Goal: Information Seeking & Learning: Learn about a topic

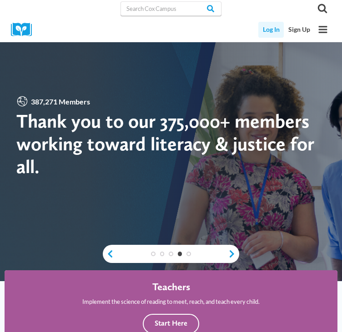
click at [263, 32] on link "Log In" at bounding box center [270, 30] width 25 height 16
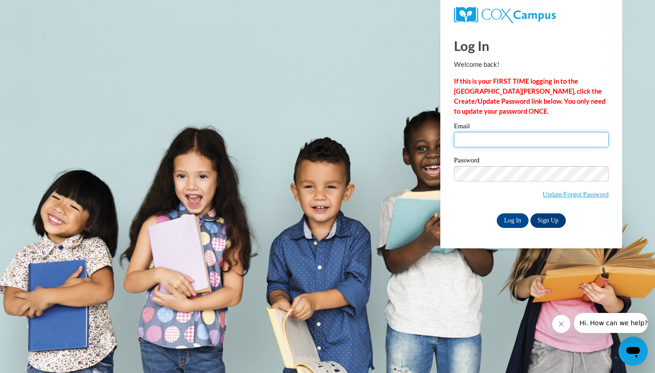
type input "somr13@icloud.com"
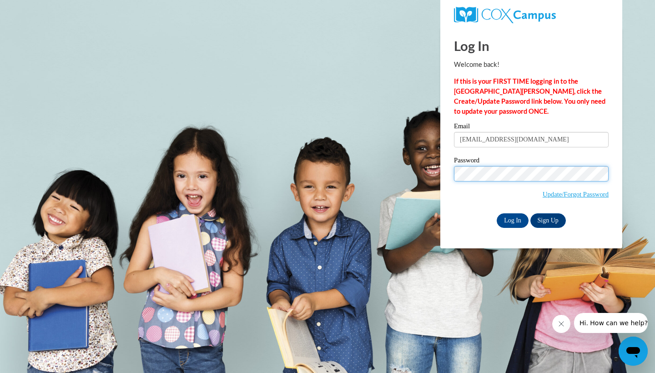
click at [511, 219] on input "Log In" at bounding box center [512, 220] width 32 height 15
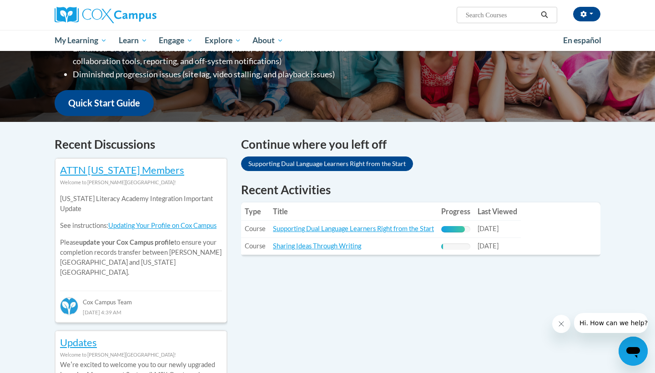
scroll to position [201, 0]
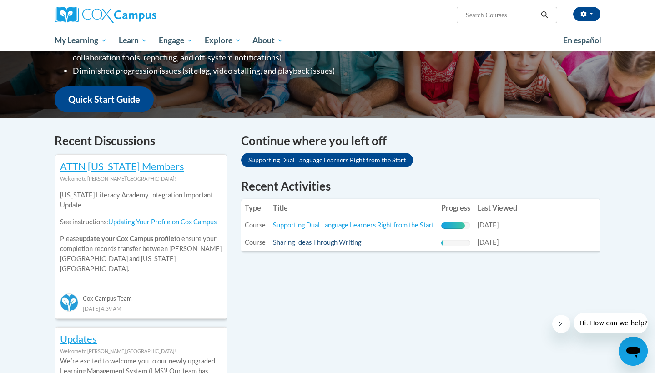
click at [288, 242] on link "Sharing Ideas Through Writing" at bounding box center [317, 242] width 88 height 8
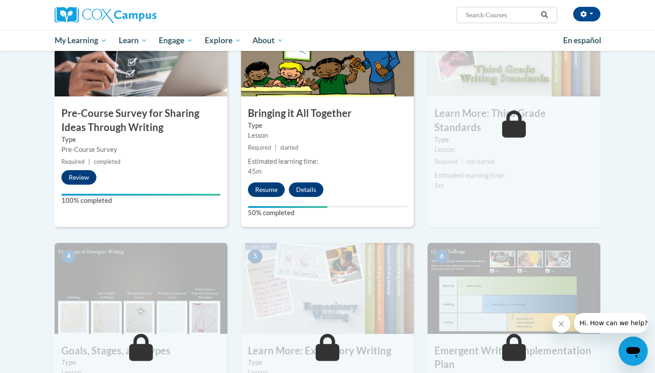
scroll to position [252, 0]
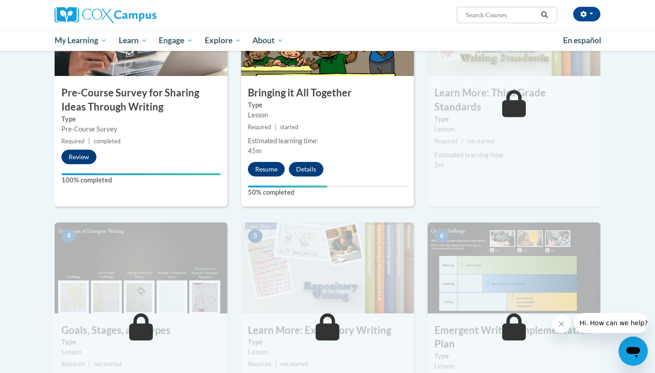
click at [269, 165] on button "Resume" at bounding box center [266, 169] width 37 height 15
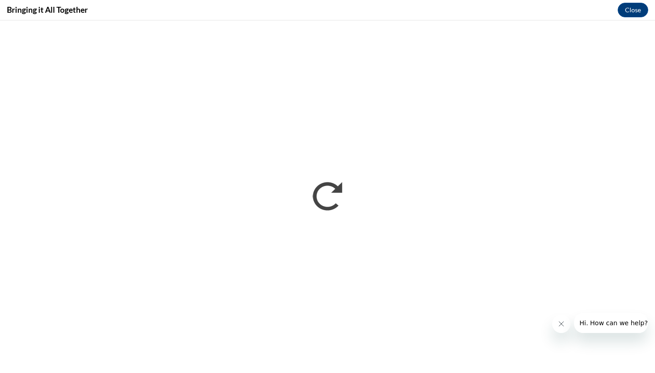
scroll to position [0, 0]
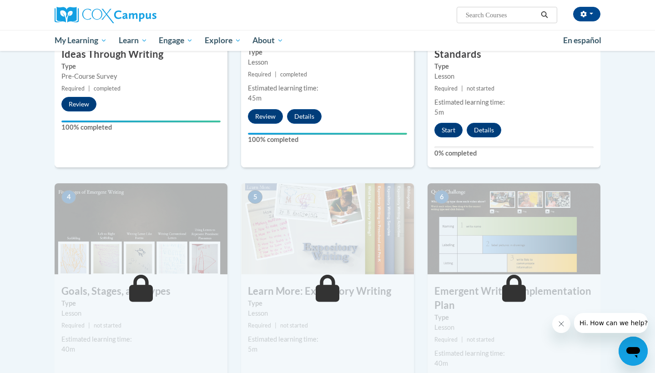
scroll to position [270, 0]
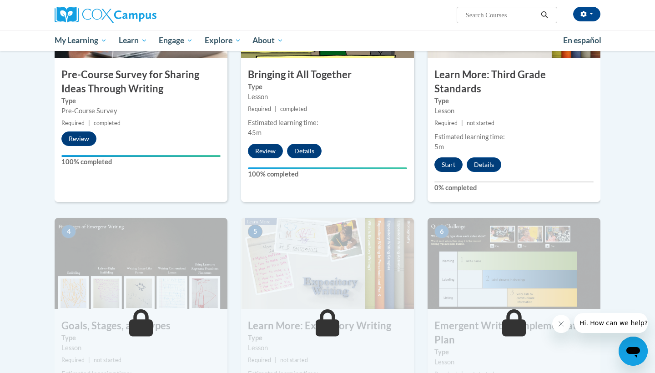
click at [446, 157] on button "Start" at bounding box center [448, 164] width 28 height 15
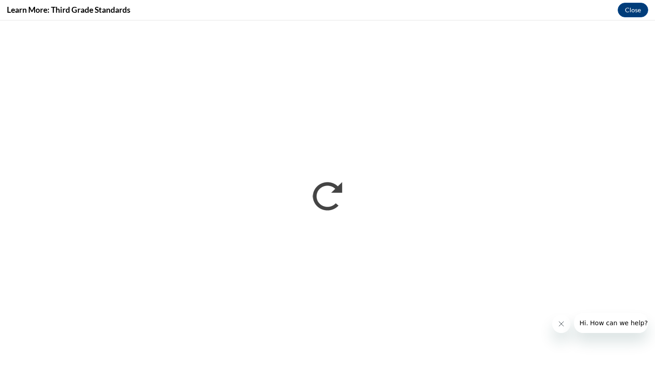
scroll to position [0, 0]
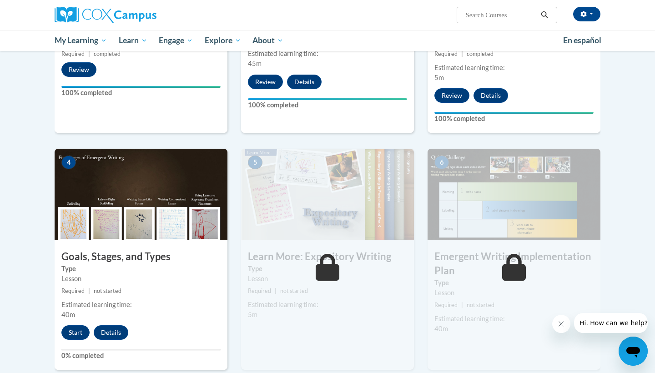
scroll to position [354, 0]
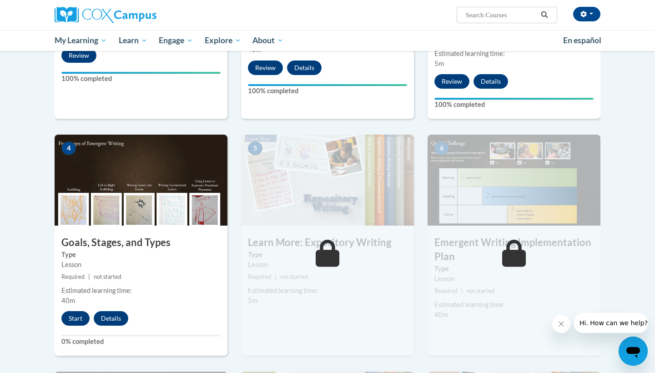
click at [80, 311] on button "Start" at bounding box center [75, 318] width 28 height 15
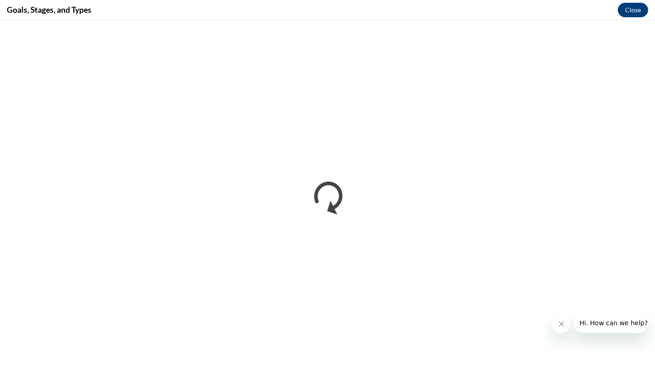
scroll to position [0, 0]
